Goal: Information Seeking & Learning: Check status

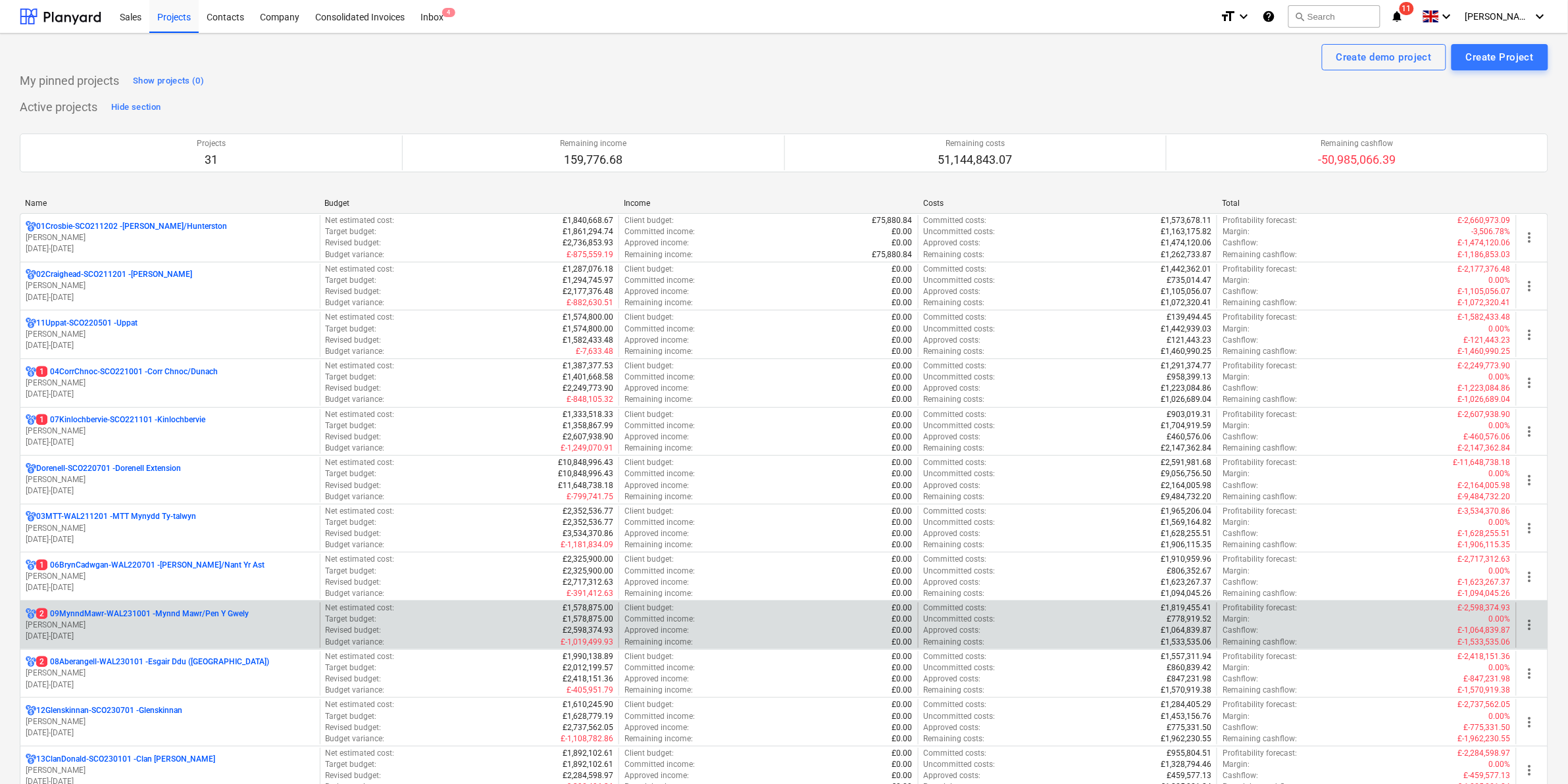
click at [169, 615] on p "2 09MynndMawr-WAL231001 - Mynnd Mawr/Pen Y Gwely" at bounding box center [143, 614] width 213 height 11
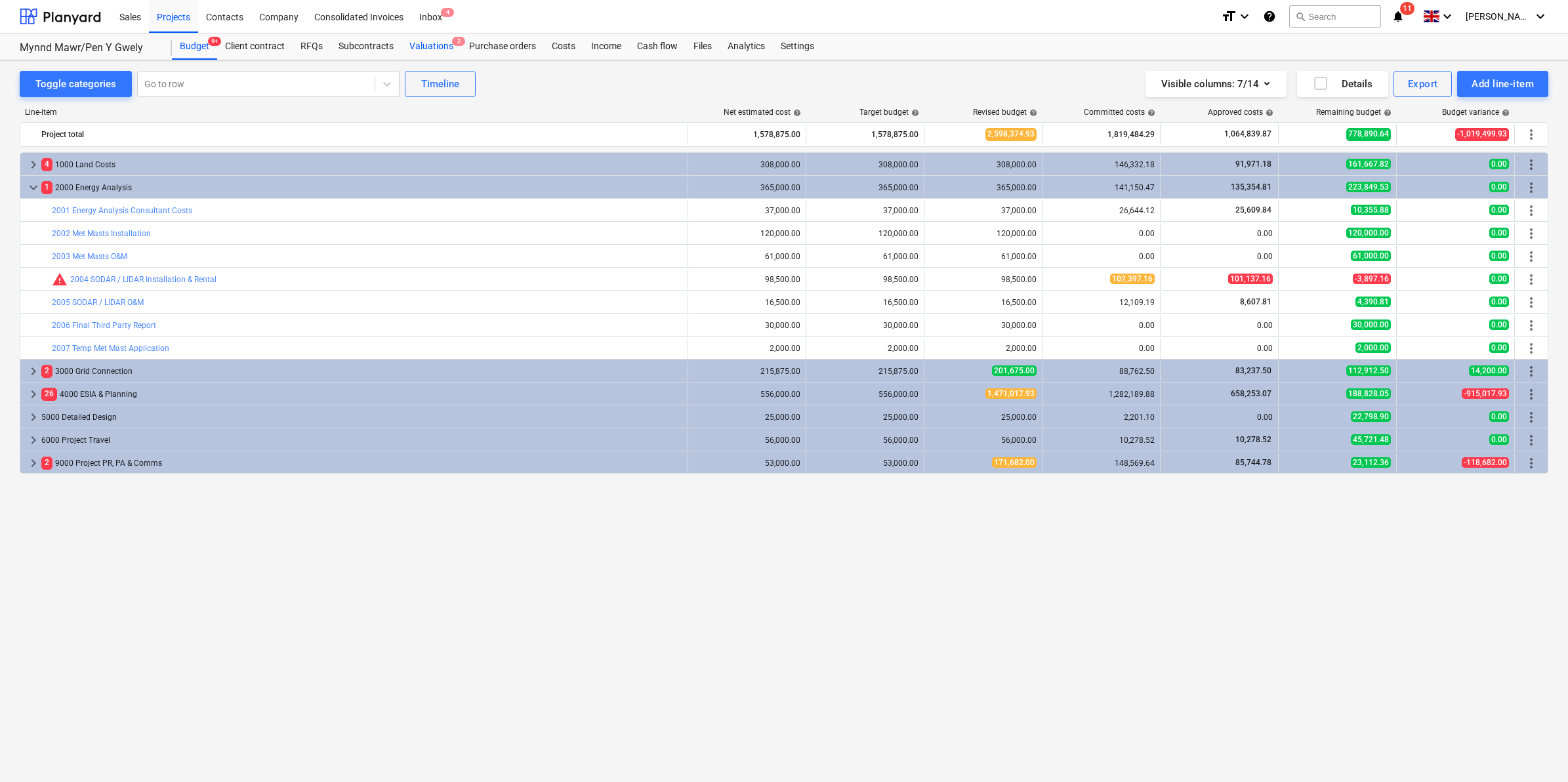
click at [445, 50] on div "Valuations 2" at bounding box center [431, 46] width 60 height 26
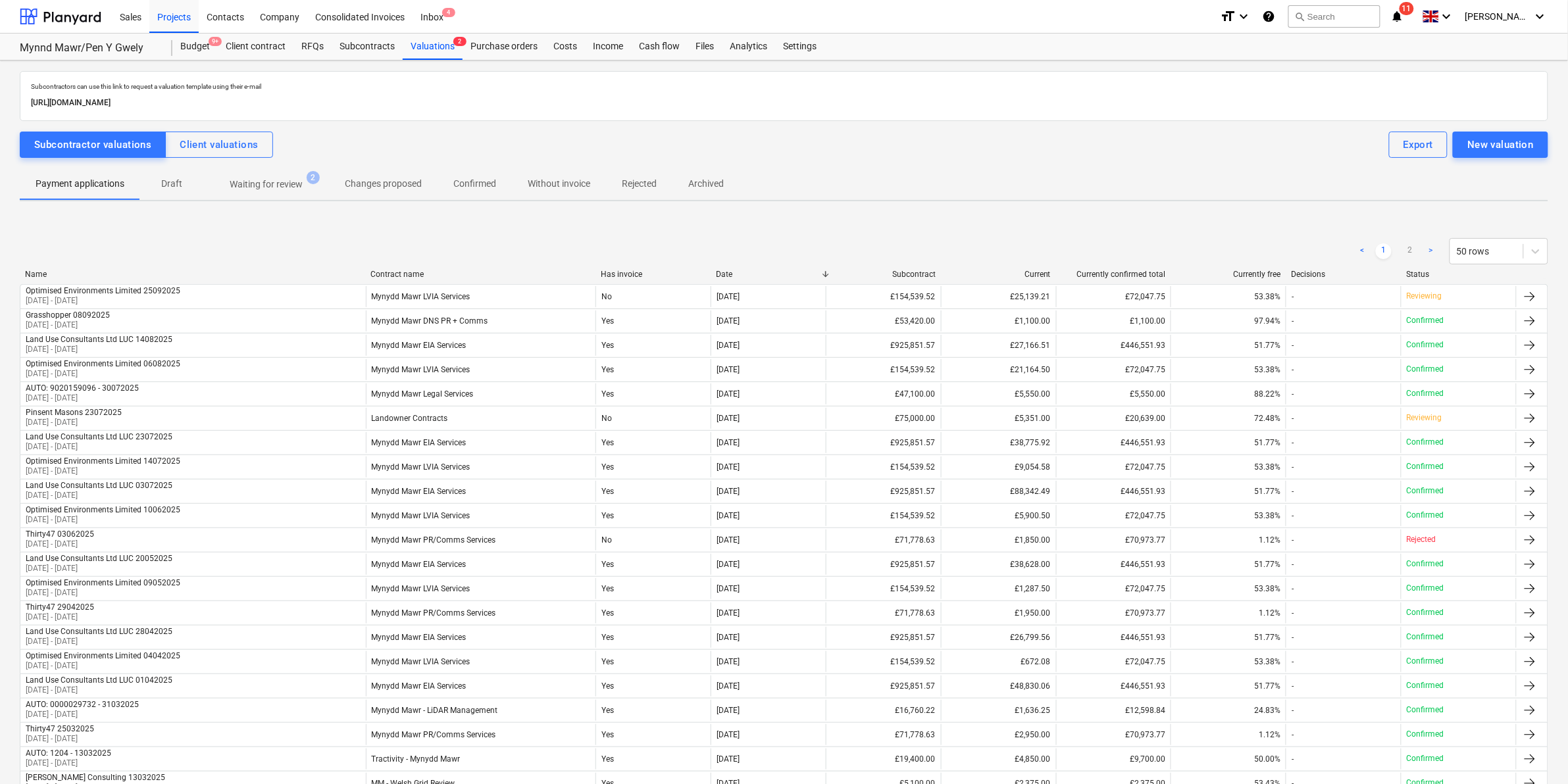
click at [288, 187] on p "Waiting for review" at bounding box center [266, 184] width 73 height 14
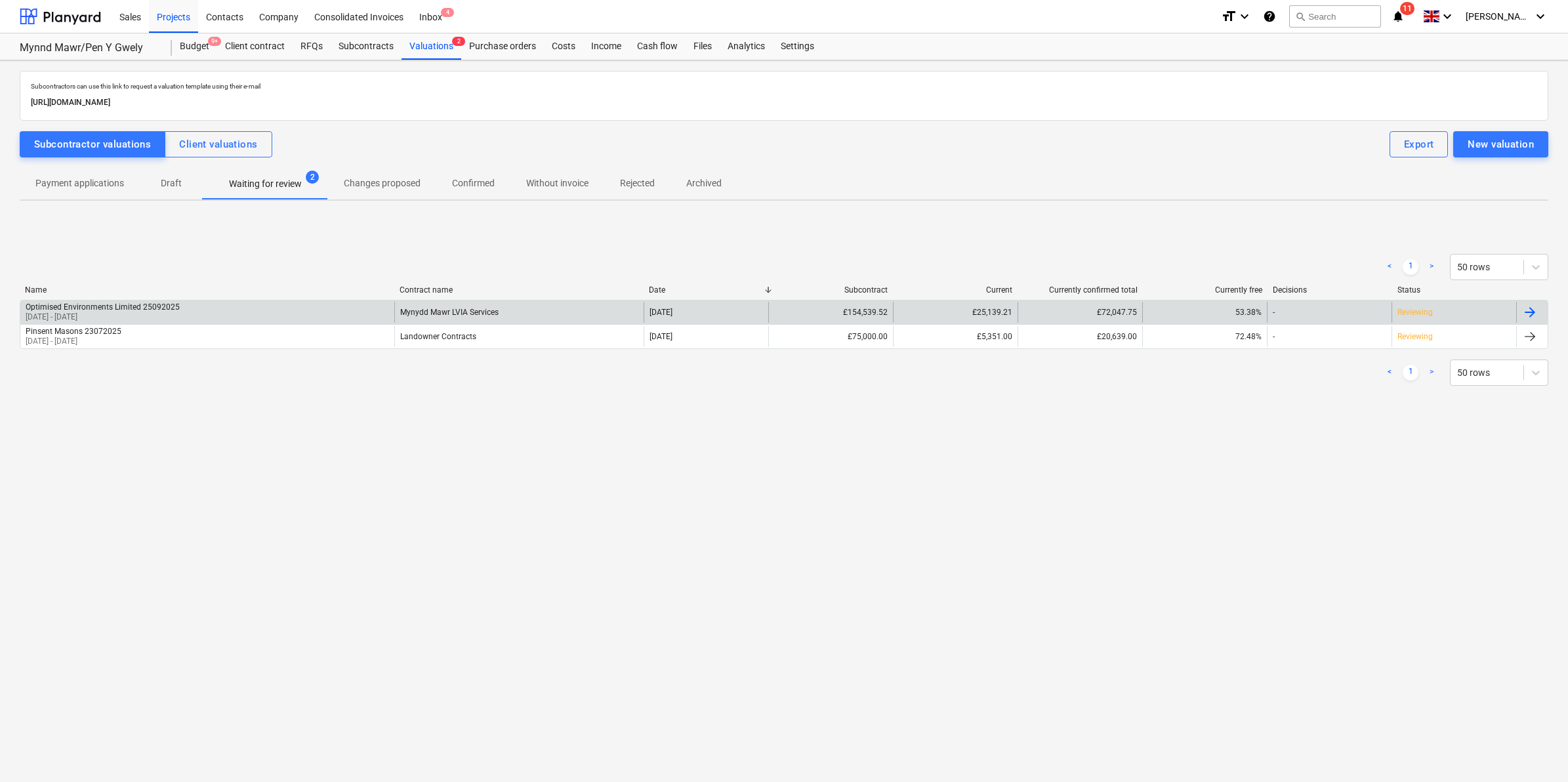
click at [370, 302] on div "Optimised Environments Limited 25092025 [DATE] - [DATE]" at bounding box center [207, 312] width 374 height 21
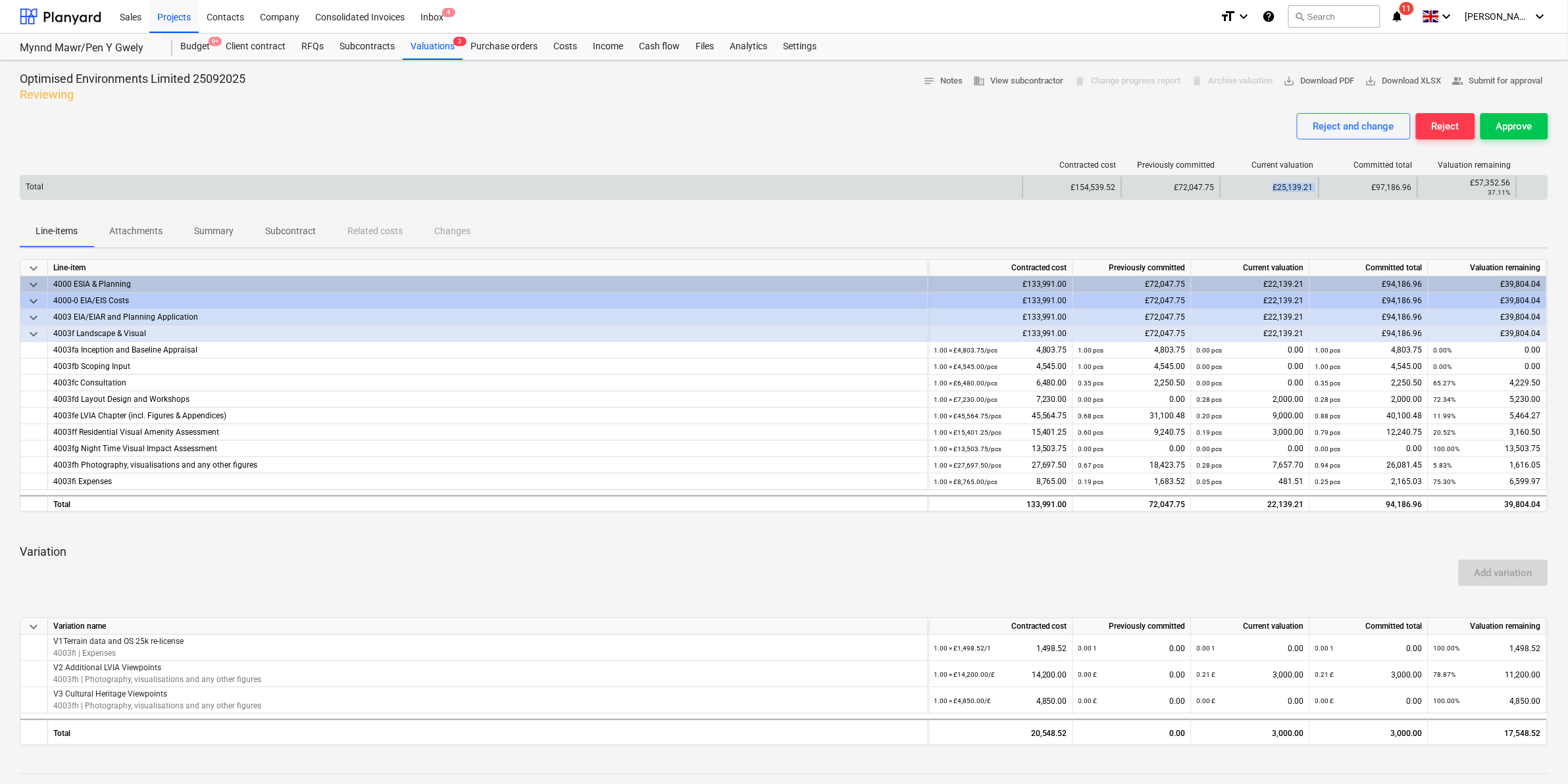
drag, startPoint x: 1303, startPoint y: 186, endPoint x: 1346, endPoint y: 189, distance: 43.1
click at [1346, 189] on div "Total £154,539.52 £72,047.75 £25,139.21 £97,186.96 £57,352.56 37.11%" at bounding box center [784, 187] width 1527 height 21
drag, startPoint x: 1346, startPoint y: 189, endPoint x: 1252, endPoint y: 196, distance: 94.3
click at [1252, 196] on div "£25,139.21" at bounding box center [1269, 187] width 99 height 21
drag, startPoint x: 1144, startPoint y: 187, endPoint x: 1239, endPoint y: 187, distance: 95.0
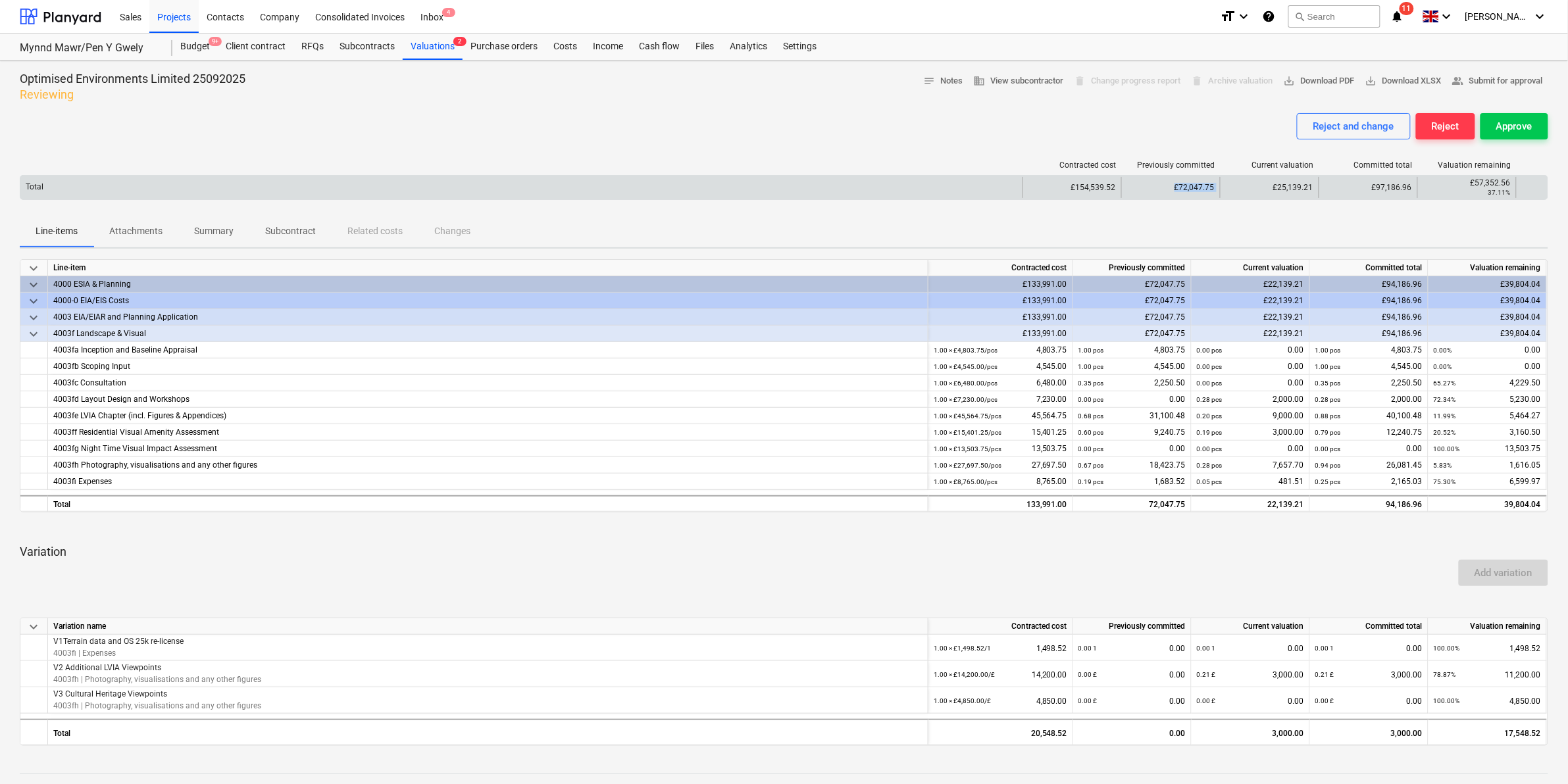
click at [1239, 187] on div "Total £154,539.52 £72,047.75 £25,139.21 £97,186.96 £57,352.56 37.11%" at bounding box center [784, 187] width 1527 height 21
drag, startPoint x: 1360, startPoint y: 191, endPoint x: 1413, endPoint y: 191, distance: 53.0
click at [1413, 191] on div "£97,186.96" at bounding box center [1368, 187] width 99 height 21
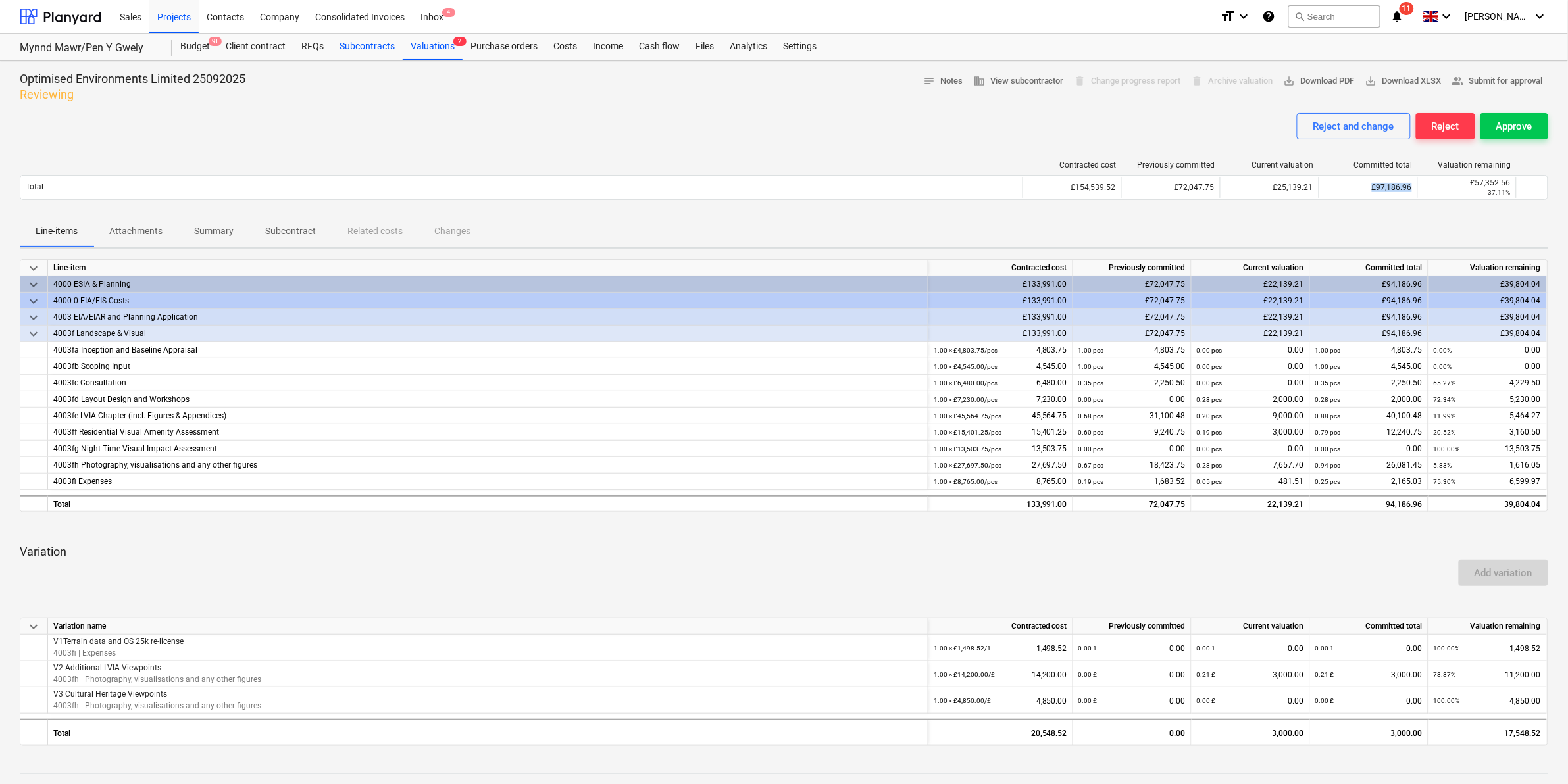
click at [390, 47] on div "Subcontracts" at bounding box center [367, 46] width 71 height 26
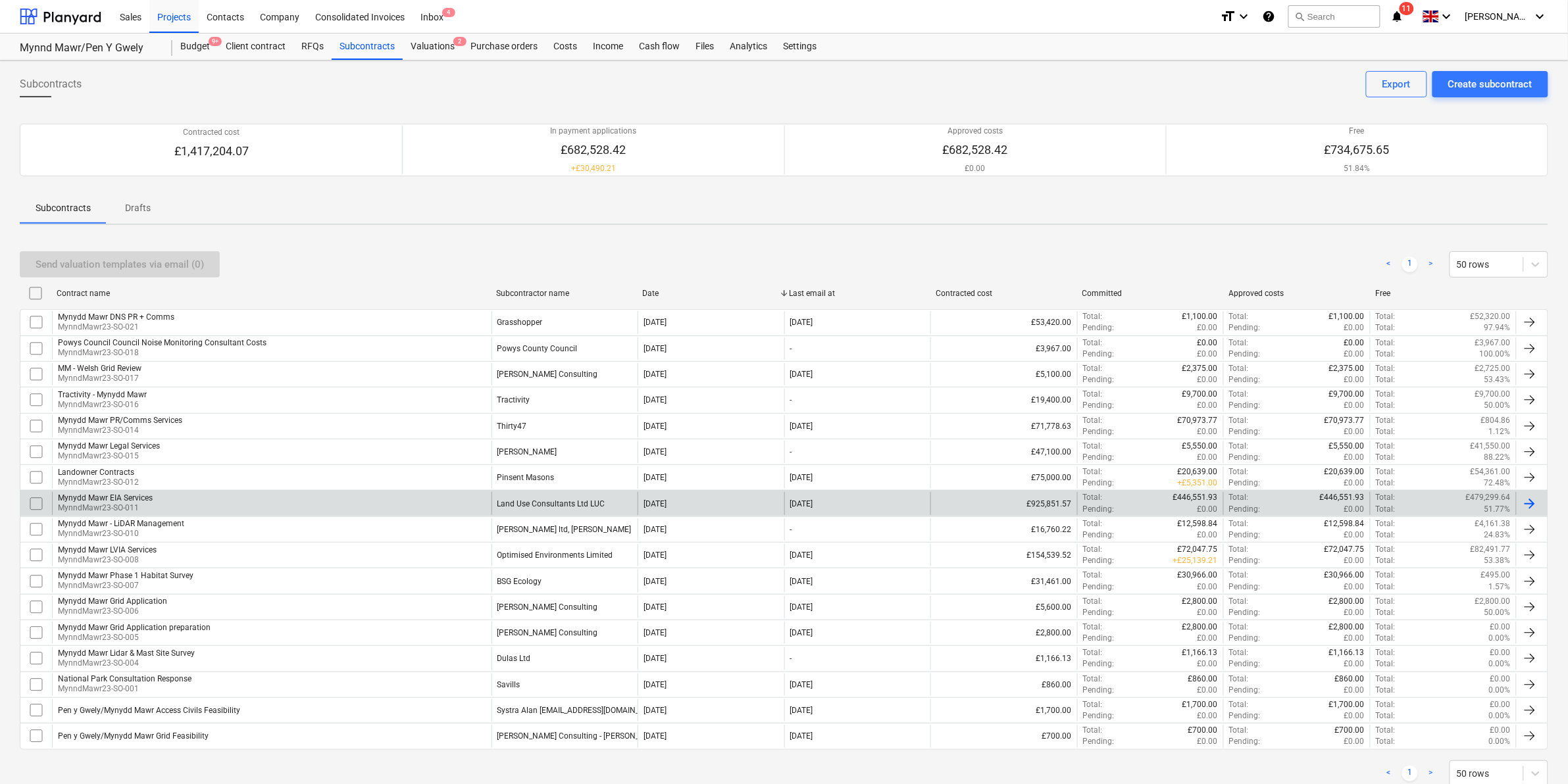
click at [563, 498] on div "Land Use Consultants Ltd LUC" at bounding box center [565, 503] width 147 height 23
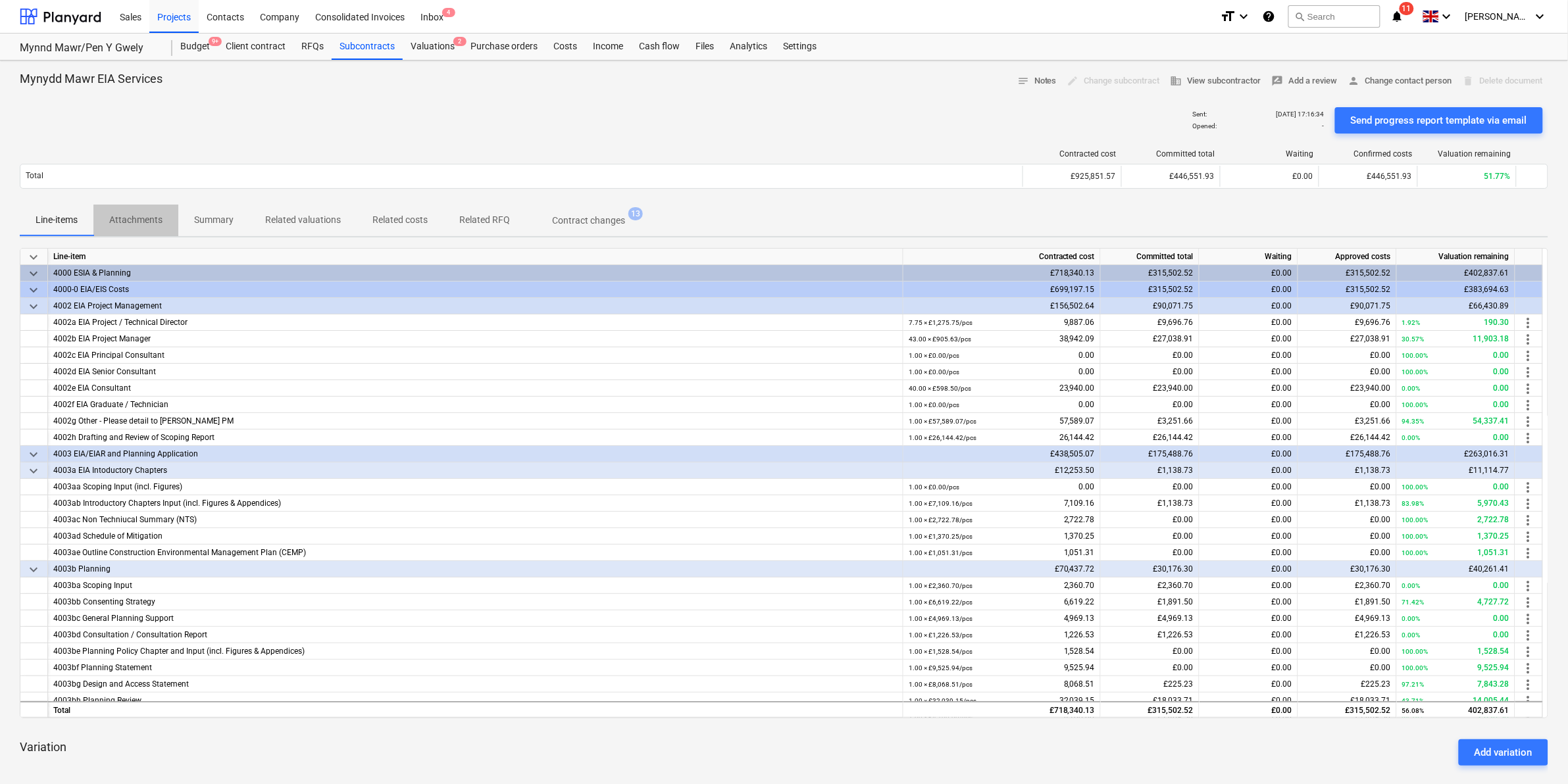
click at [162, 216] on p "Attachments" at bounding box center [136, 220] width 54 height 14
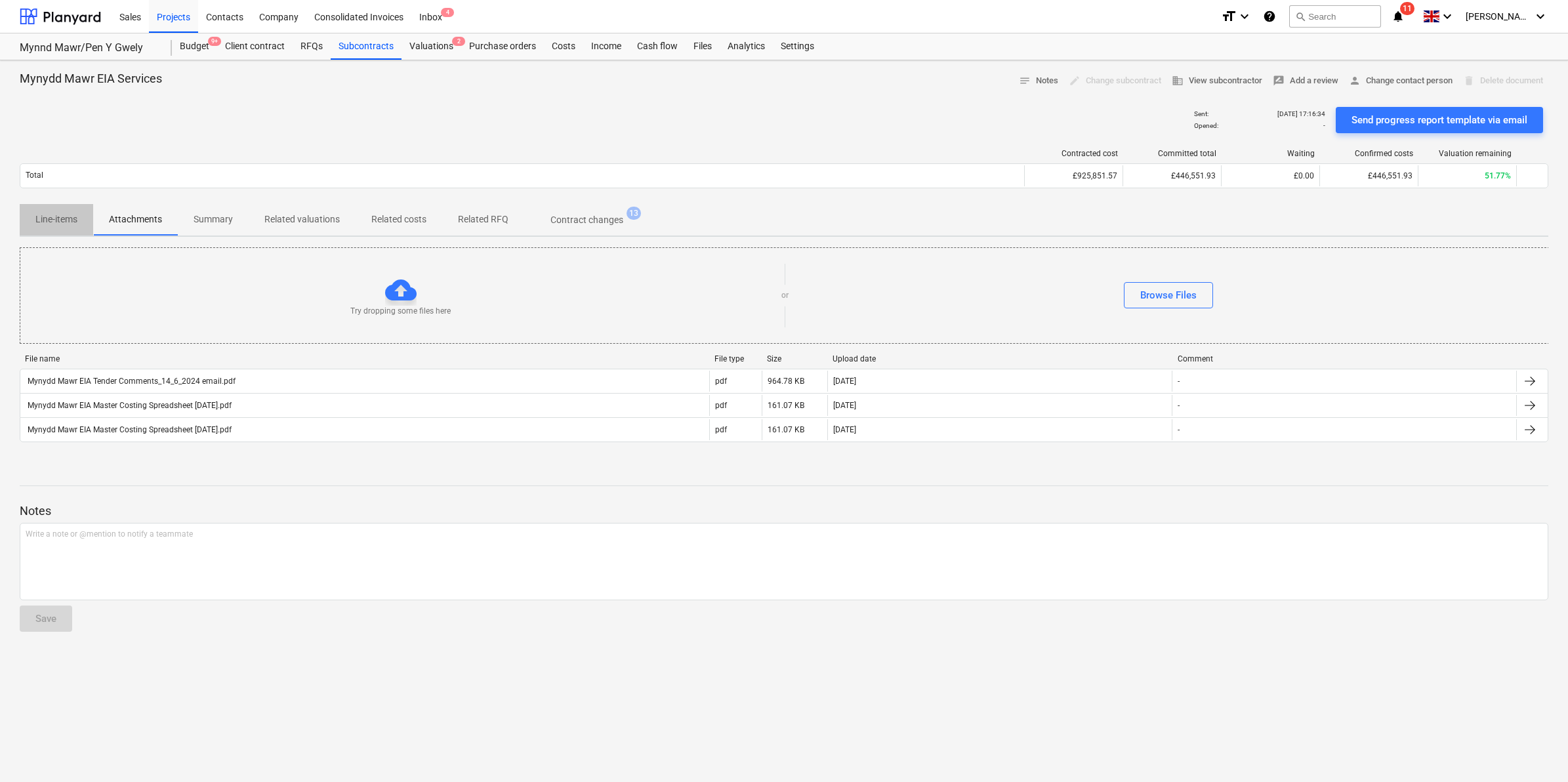
click at [48, 218] on p "Line-items" at bounding box center [57, 219] width 42 height 14
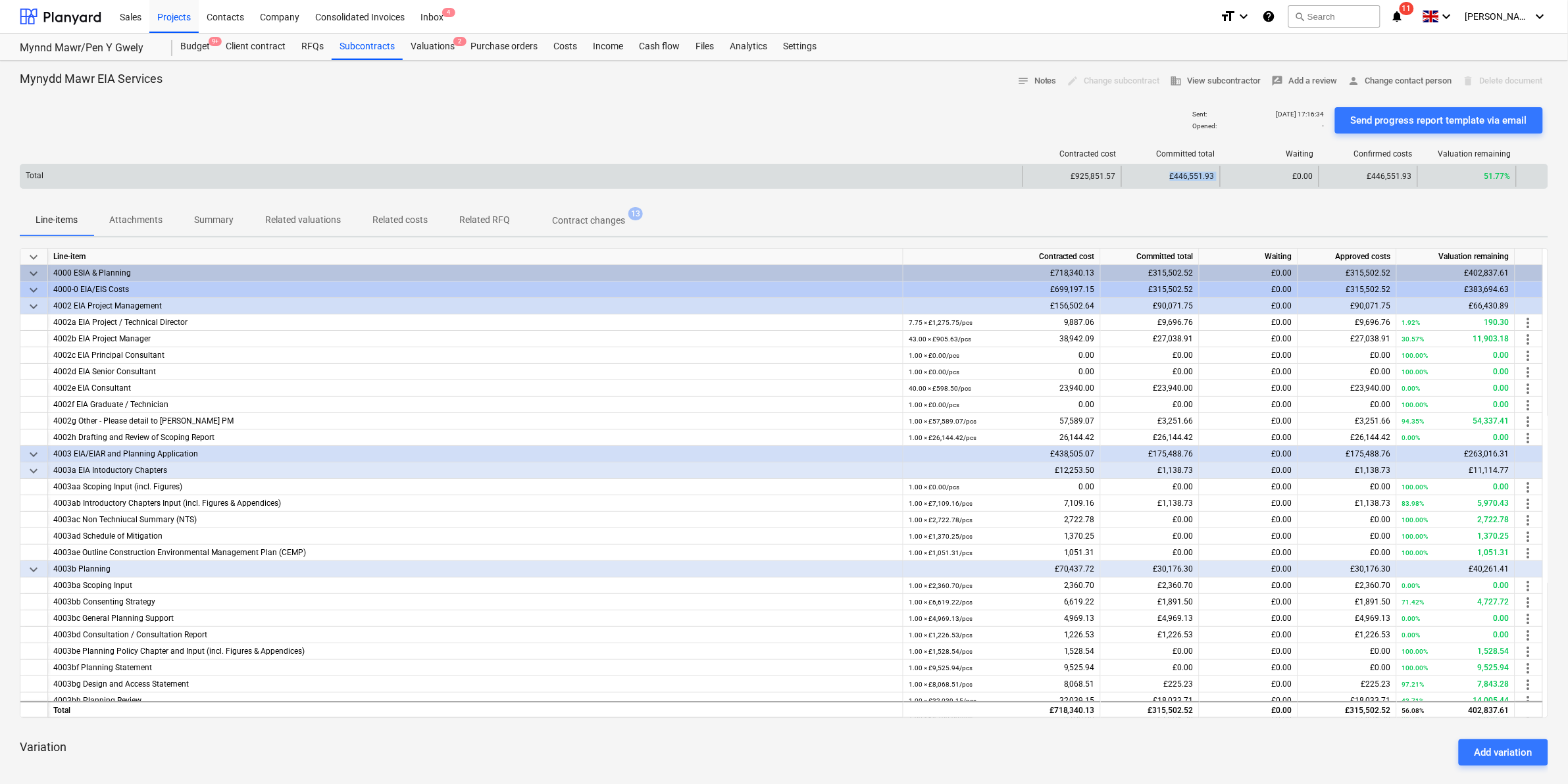
drag, startPoint x: 1159, startPoint y: 174, endPoint x: 1244, endPoint y: 179, distance: 85.1
click at [1244, 179] on div "Total £925,851.57 £446,551.93 £0.00 £446,551.93 51.77%" at bounding box center [784, 176] width 1527 height 21
drag, startPoint x: 1244, startPoint y: 179, endPoint x: 1209, endPoint y: 179, distance: 35.0
copy span "£446,551.93"
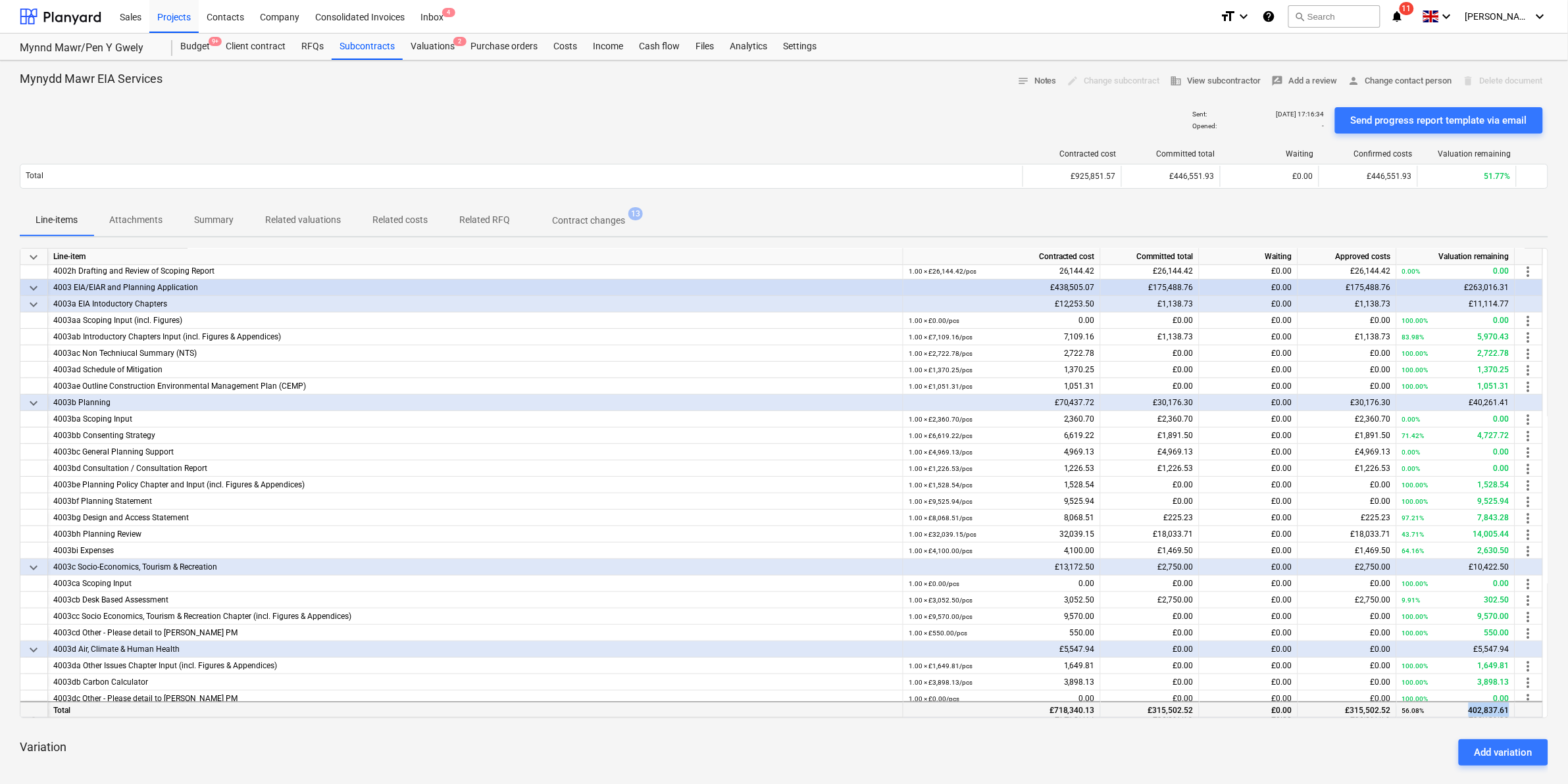
drag, startPoint x: 1471, startPoint y: 709, endPoint x: 1540, endPoint y: 705, distance: 69.1
click at [0, 0] on div "Total £718,340.13 £315,502.52 £0.00 £315,502.52 56.08% 402,837.61" at bounding box center [0, 0] width 0 height 0
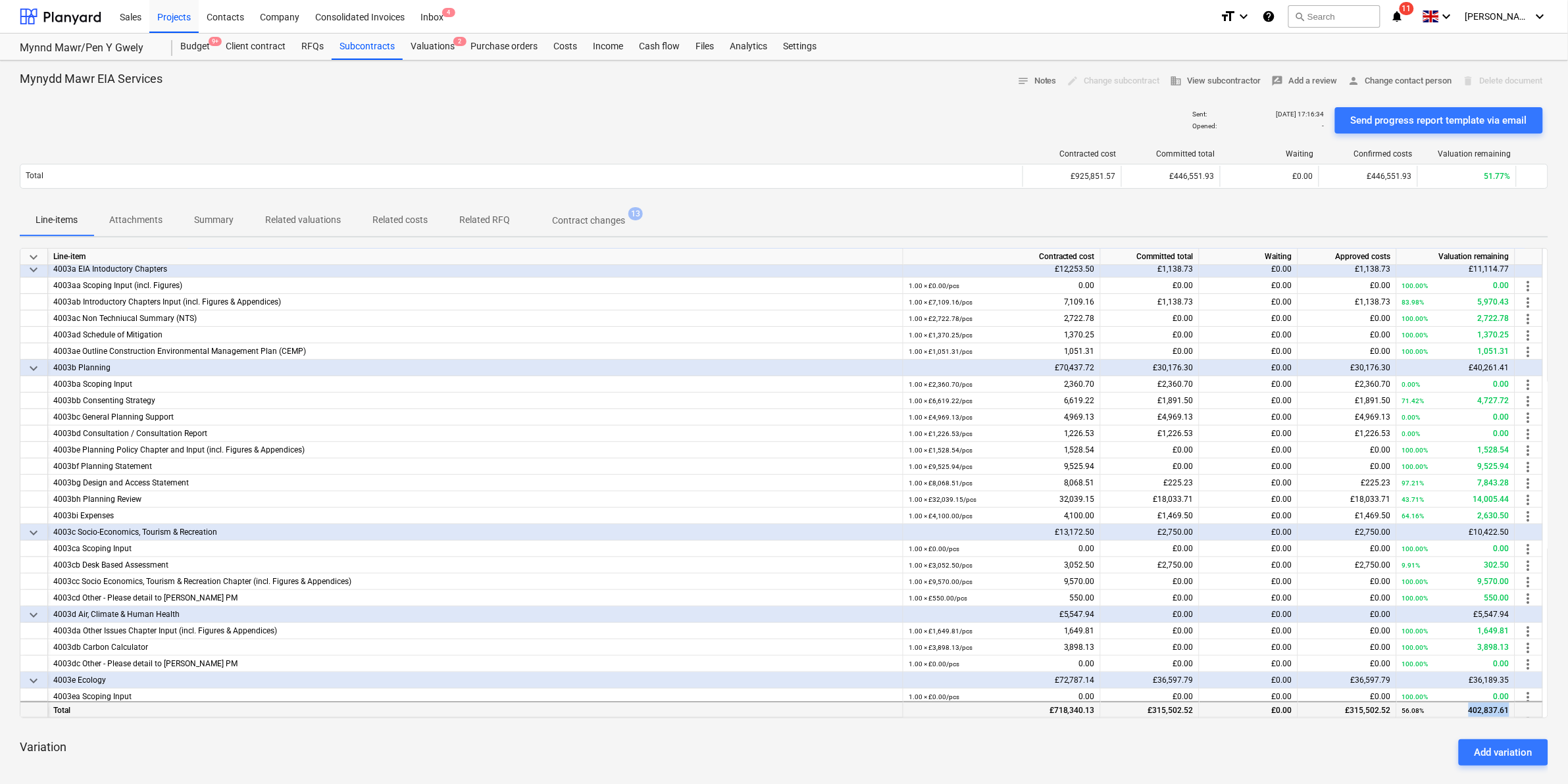
drag, startPoint x: 1540, startPoint y: 705, endPoint x: 1505, endPoint y: 713, distance: 35.9
copy div "402,837.61"
click at [366, 50] on div "Subcontracts" at bounding box center [367, 46] width 71 height 26
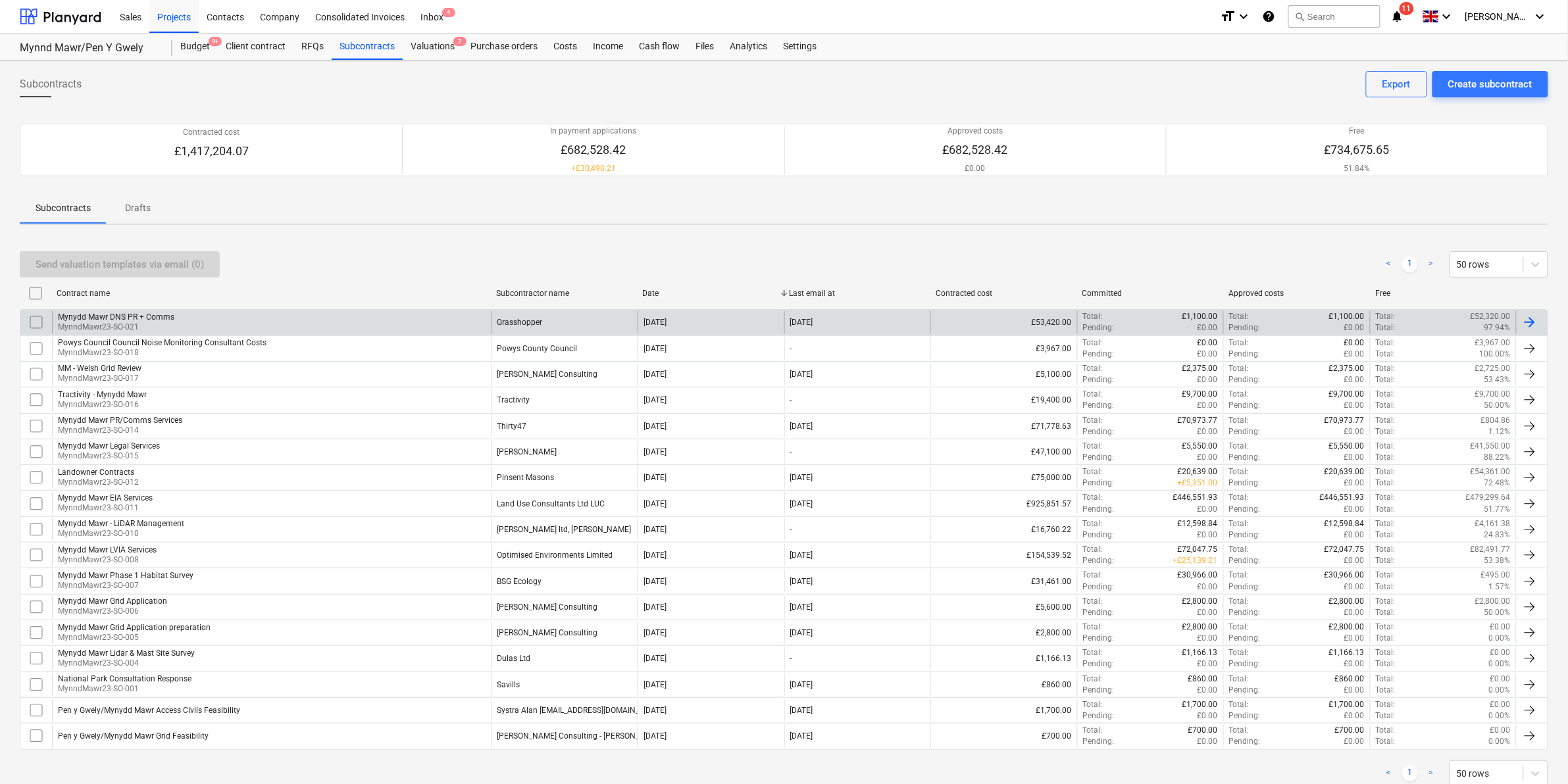
click at [492, 321] on div "Grasshopper" at bounding box center [565, 323] width 147 height 23
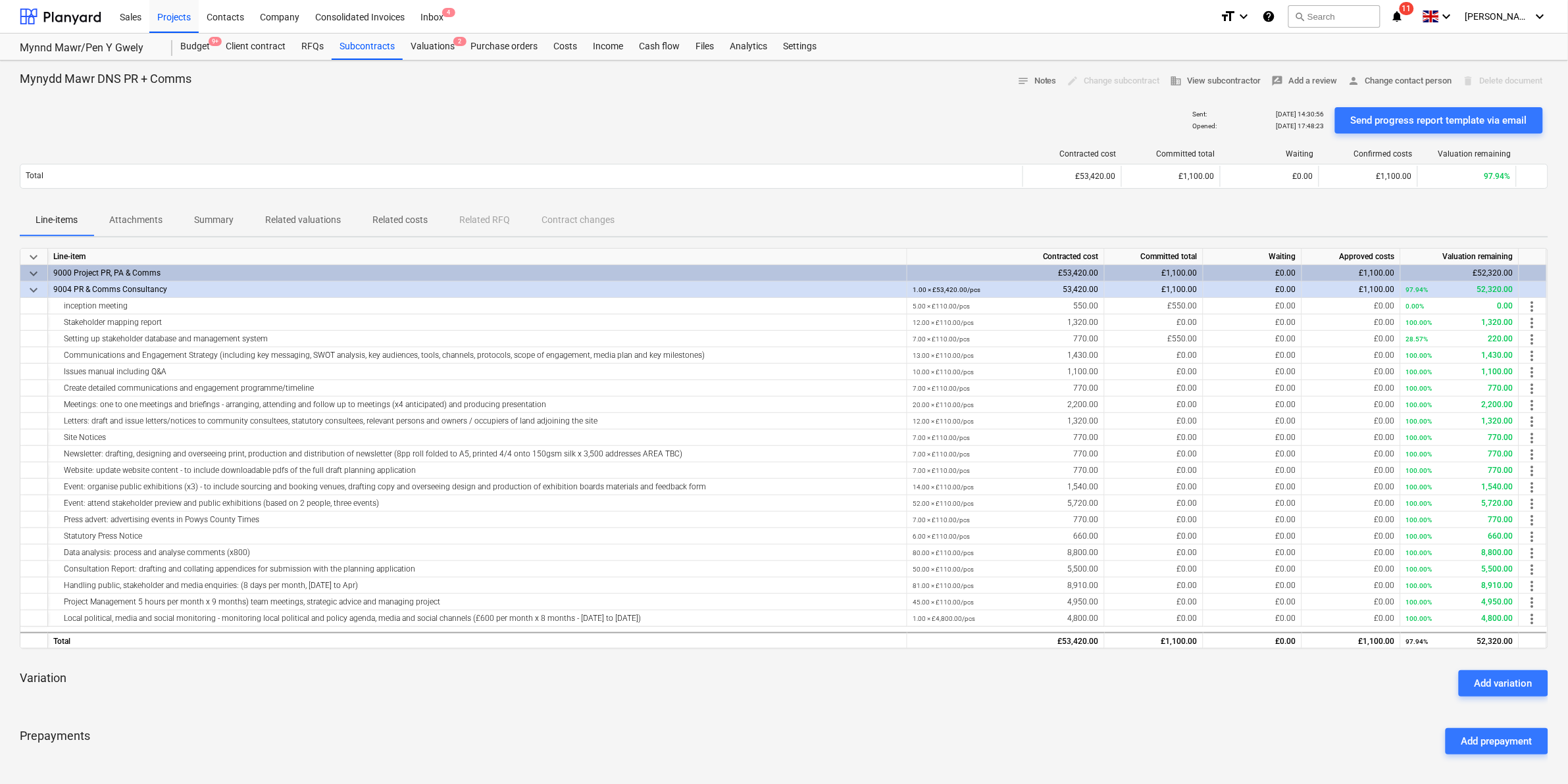
click at [140, 218] on p "Attachments" at bounding box center [136, 220] width 54 height 14
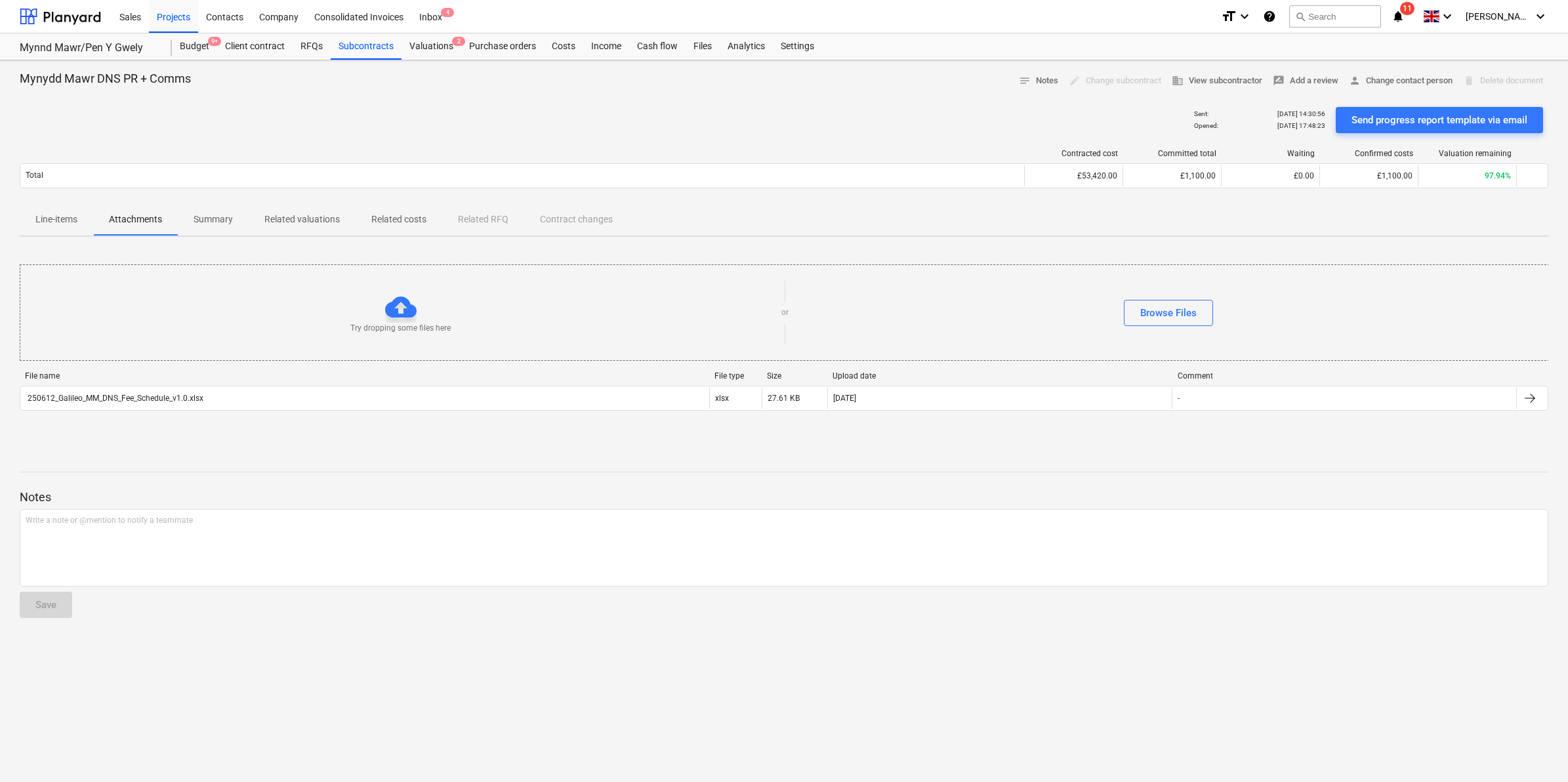
click at [46, 213] on p "Line-items" at bounding box center [57, 219] width 42 height 14
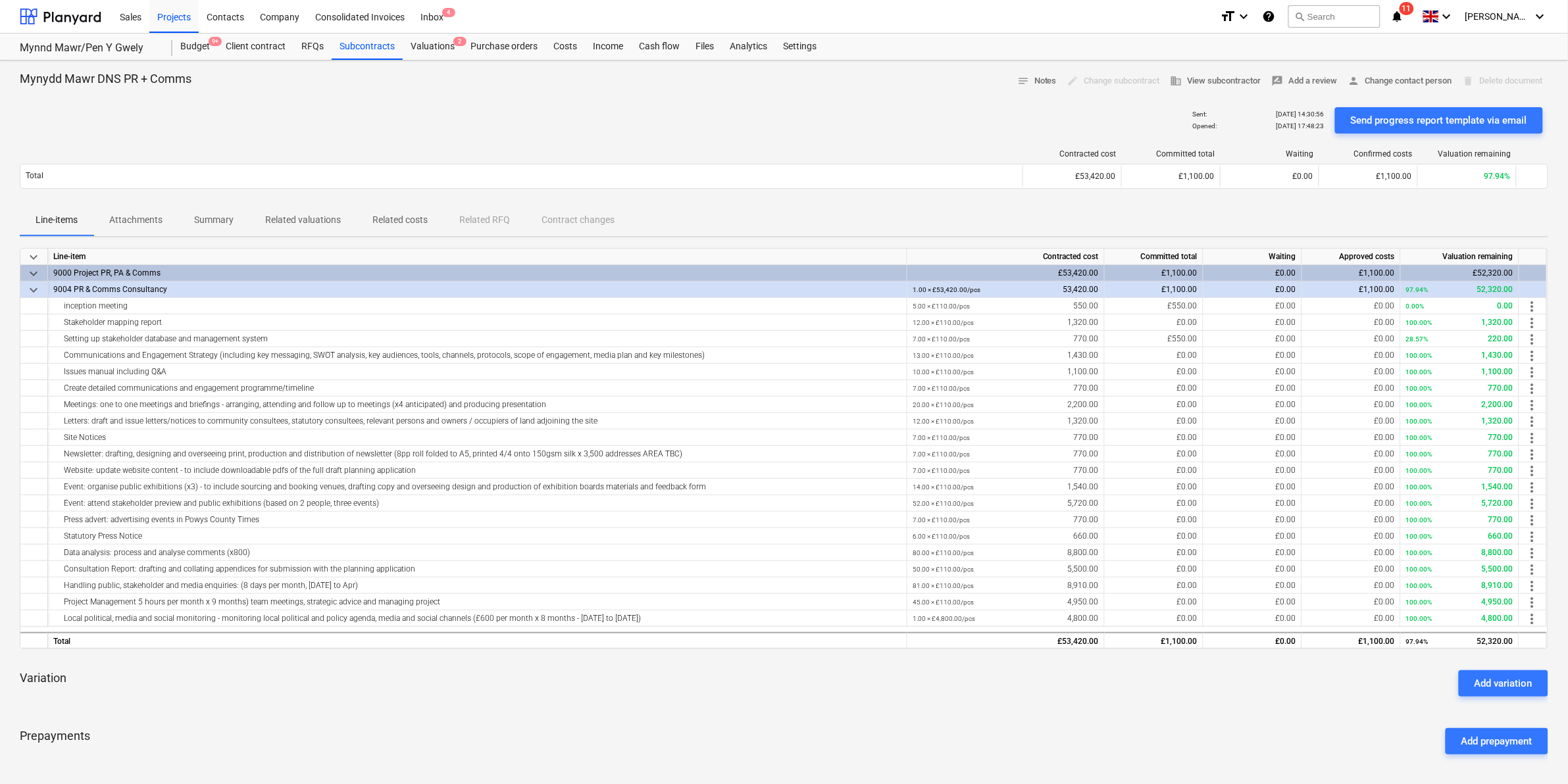
drag, startPoint x: 234, startPoint y: 214, endPoint x: 242, endPoint y: 216, distance: 8.2
click at [234, 215] on span "Summary" at bounding box center [214, 220] width 71 height 22
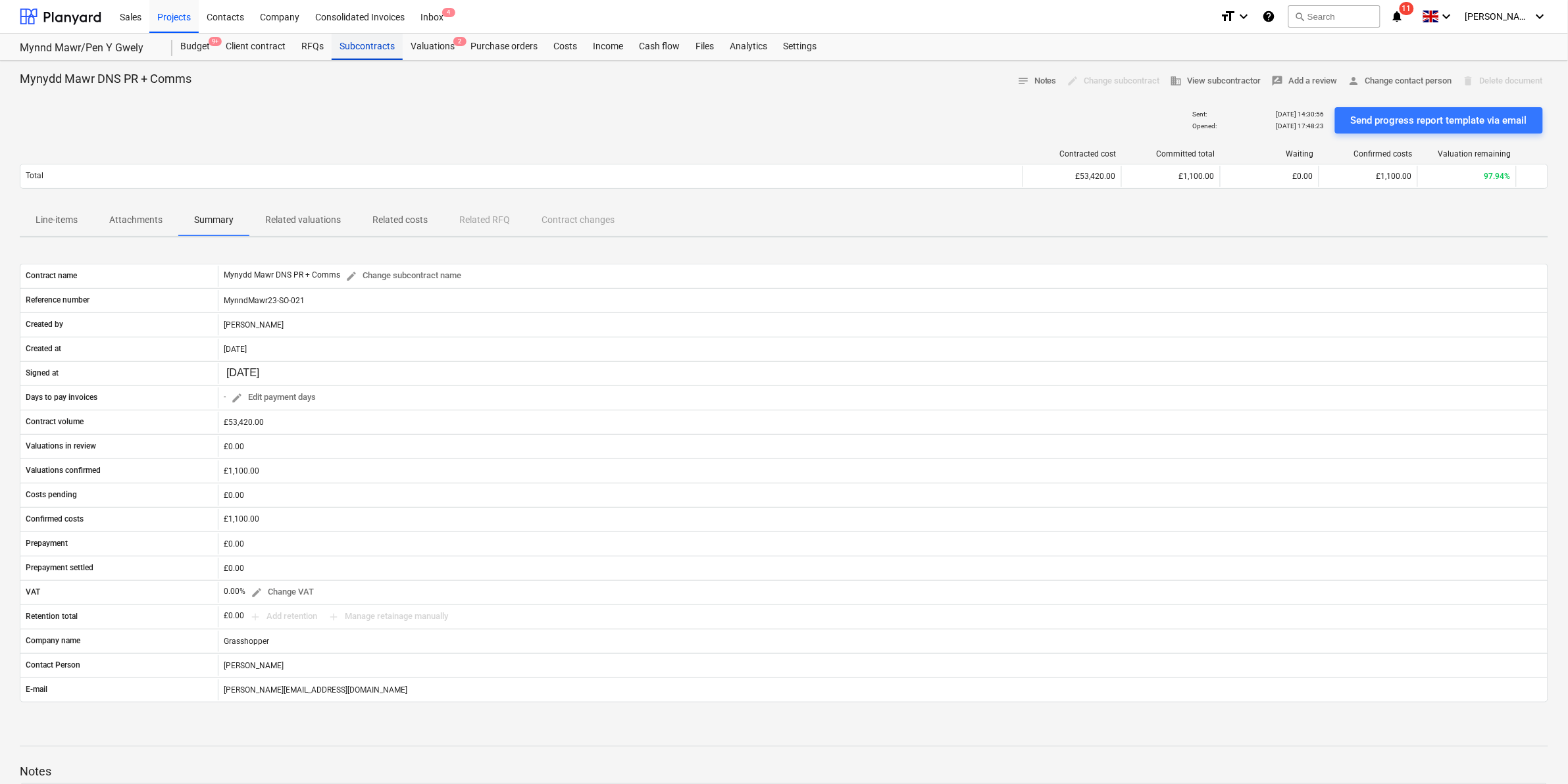
click at [383, 53] on div "Subcontracts" at bounding box center [367, 46] width 71 height 26
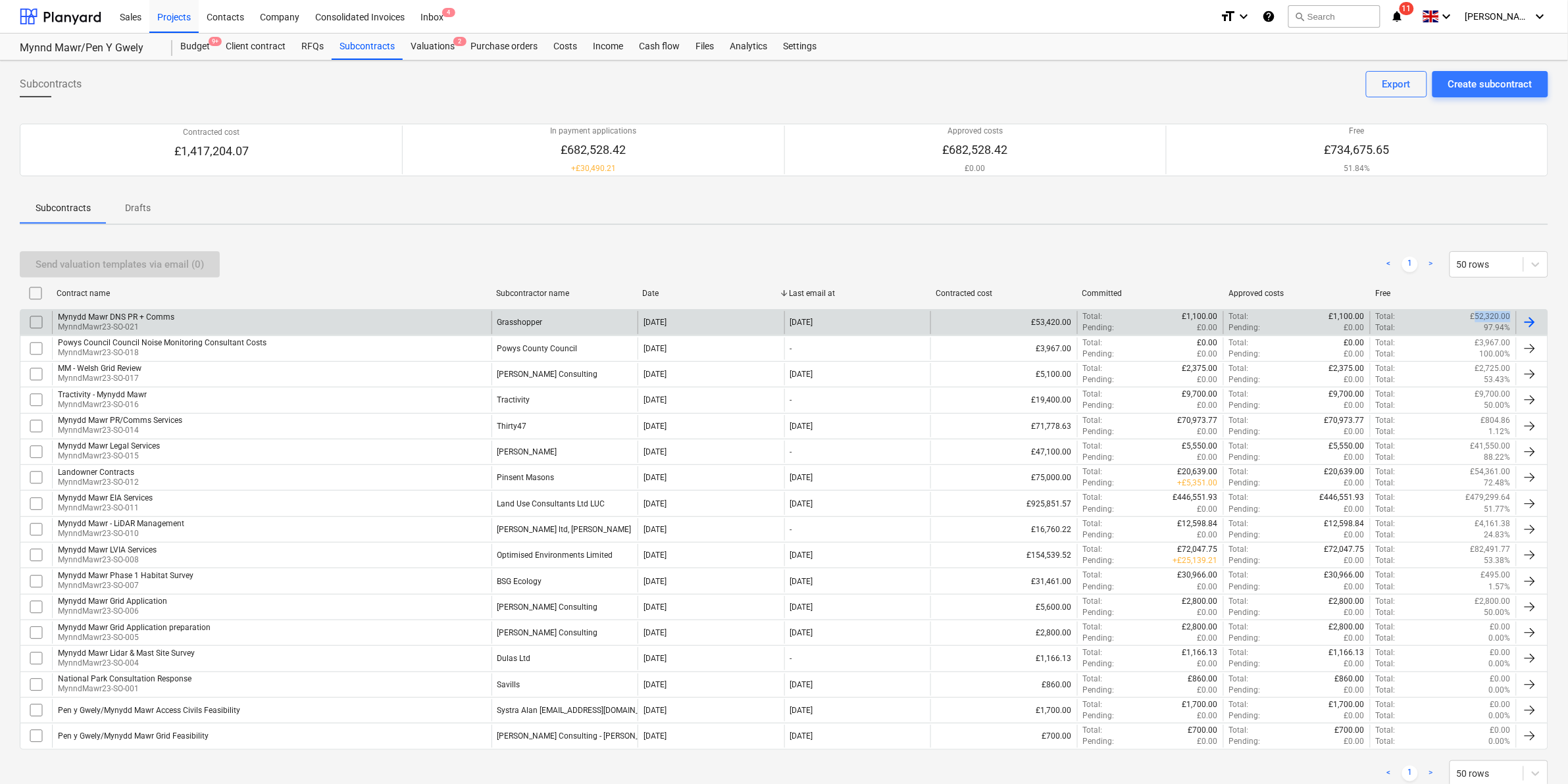
drag, startPoint x: 1476, startPoint y: 316, endPoint x: 1511, endPoint y: 316, distance: 35.0
click at [1511, 316] on div "Total : £52,320.00 Total : 97.94%" at bounding box center [1443, 323] width 147 height 23
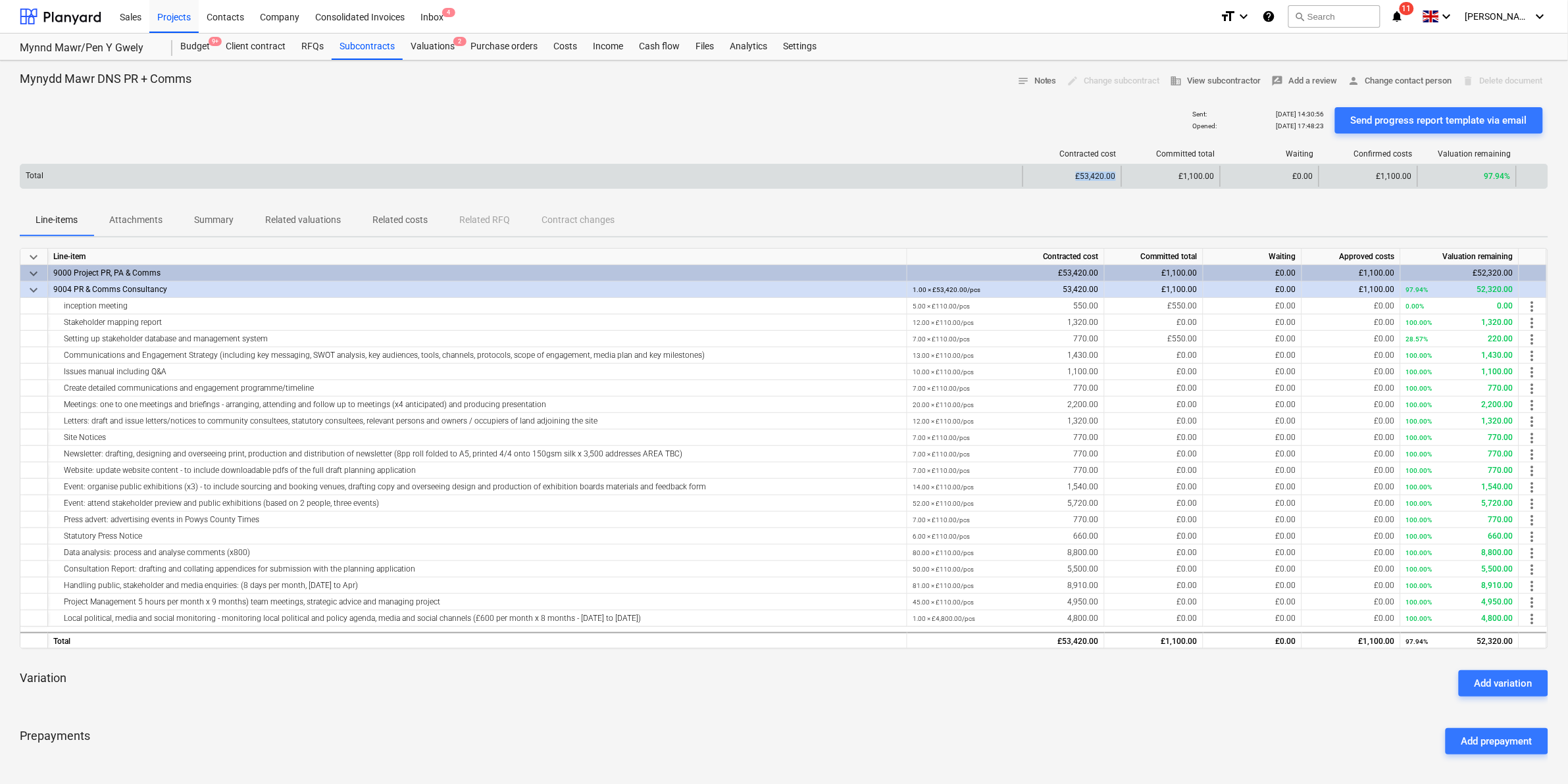
drag, startPoint x: 1085, startPoint y: 178, endPoint x: 1117, endPoint y: 174, distance: 32.2
click at [1117, 174] on div "£53,420.00" at bounding box center [1072, 176] width 99 height 21
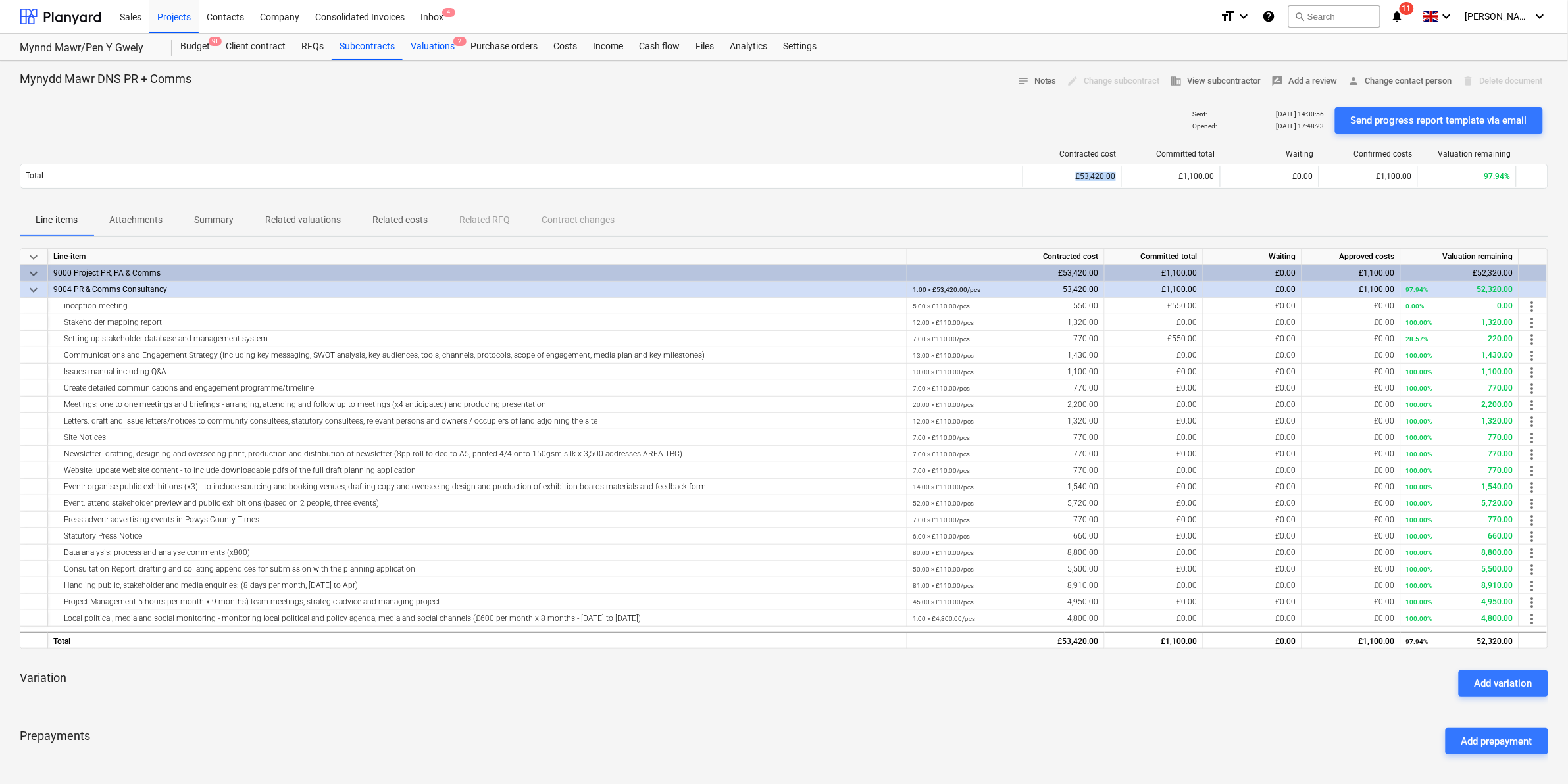
click at [419, 47] on div "Valuations 2" at bounding box center [432, 46] width 60 height 26
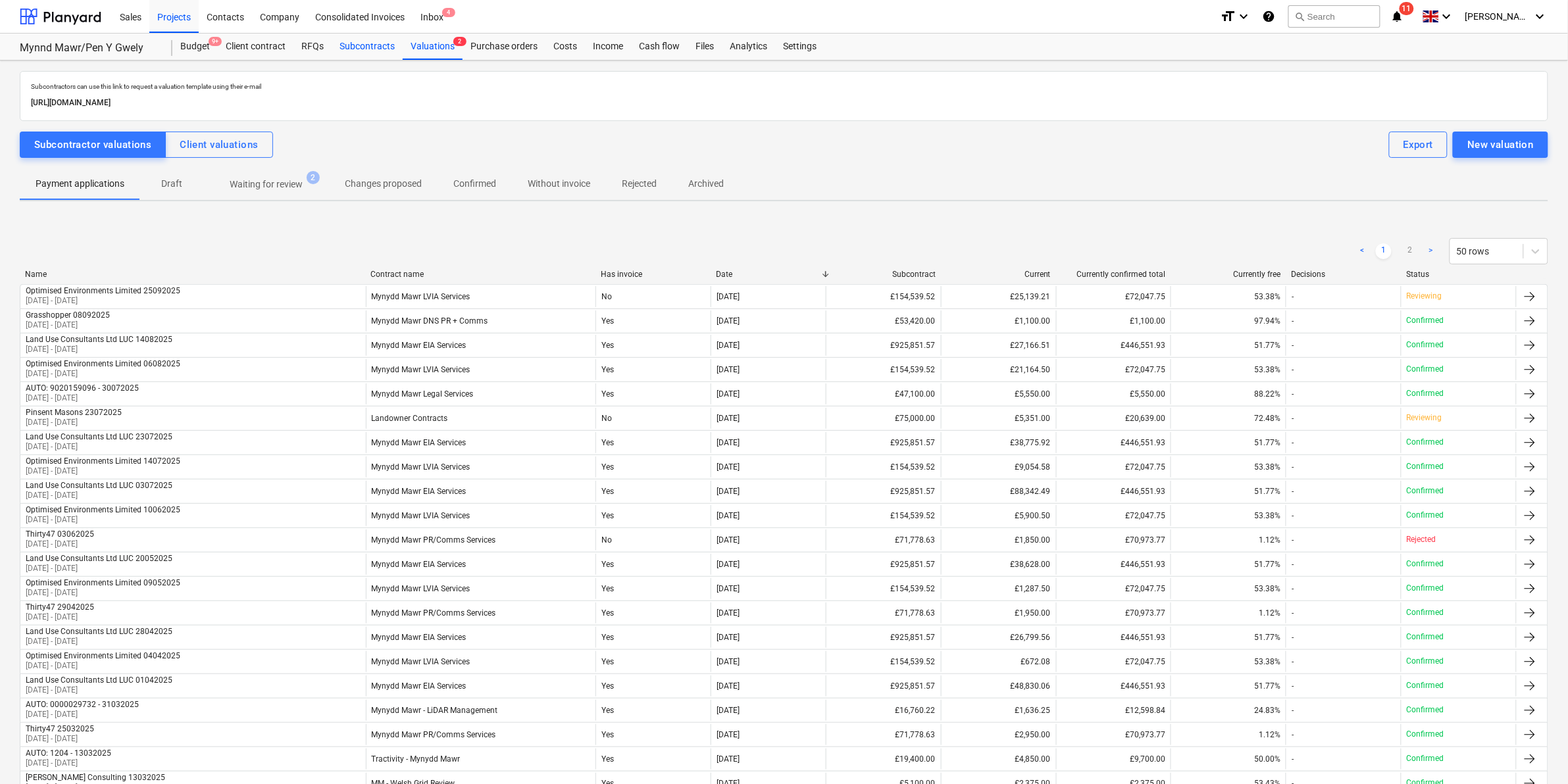
click at [357, 47] on div "Subcontracts" at bounding box center [367, 46] width 71 height 26
